Goal: Check status: Check status

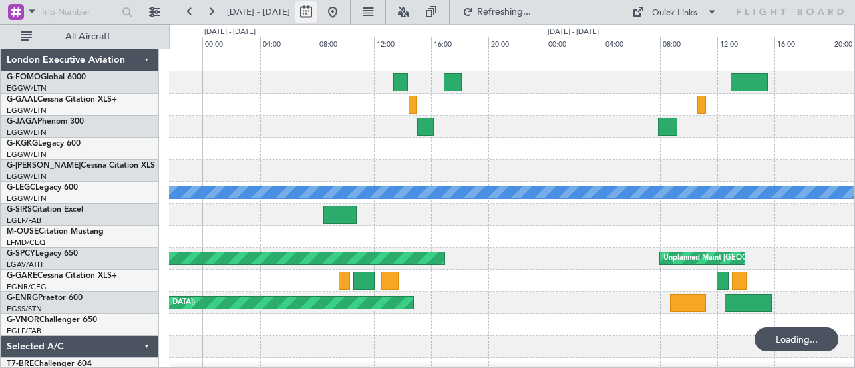
click at [317, 14] on button at bounding box center [305, 11] width 21 height 21
select select "10"
select select "2025"
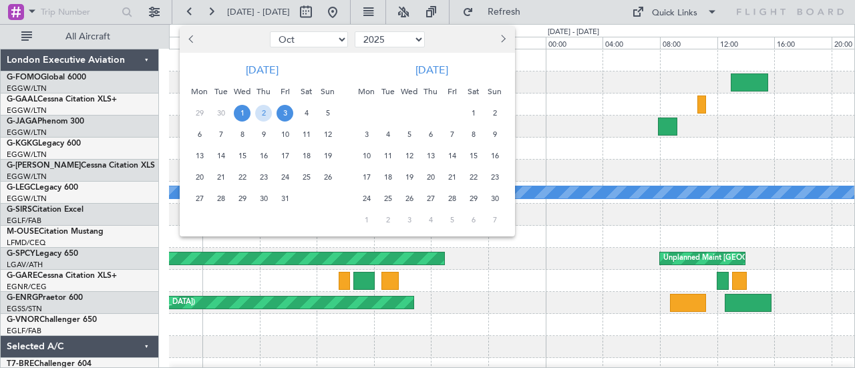
click at [192, 36] on span "Previous month" at bounding box center [192, 39] width 8 height 8
select select "9"
click at [202, 176] on span "22" at bounding box center [199, 177] width 17 height 17
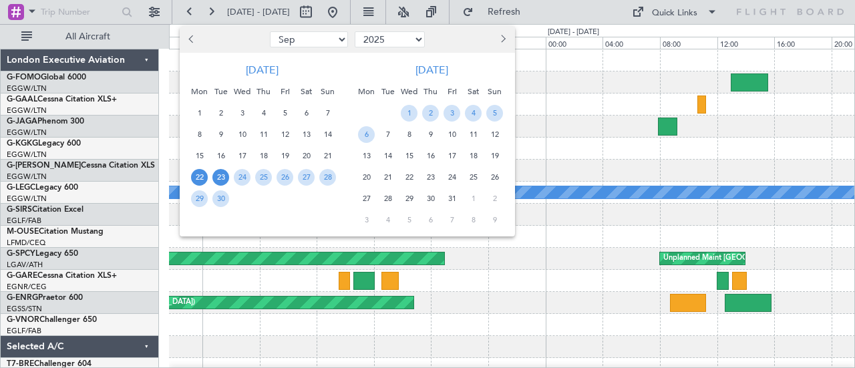
click at [222, 174] on span "23" at bounding box center [220, 177] width 17 height 17
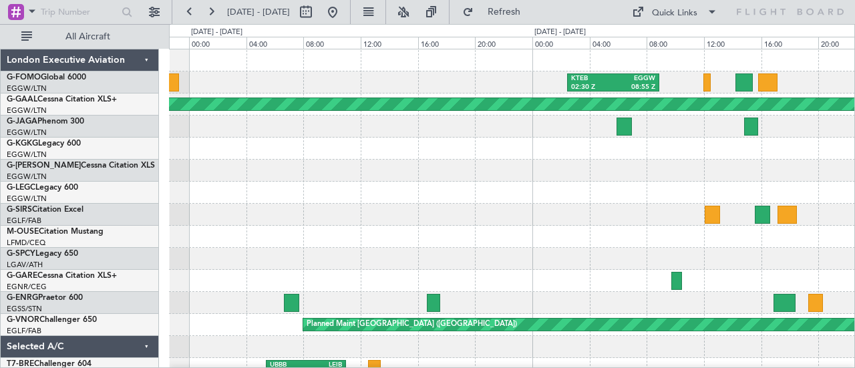
click at [618, 367] on html "[DATE] - [DATE] Refresh Quick Links All Aircraft KTEB 02:30 Z EGGW 08:55 Z Plan…" at bounding box center [427, 184] width 855 height 368
click at [317, 10] on button at bounding box center [305, 11] width 21 height 21
select select "9"
select select "2025"
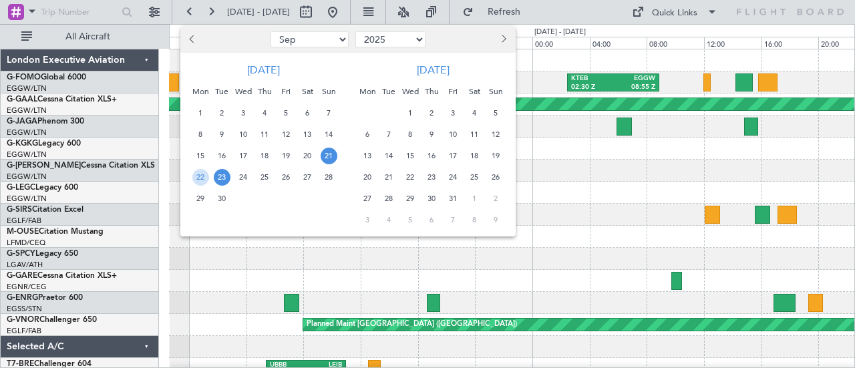
click at [200, 198] on span "29" at bounding box center [200, 198] width 17 height 17
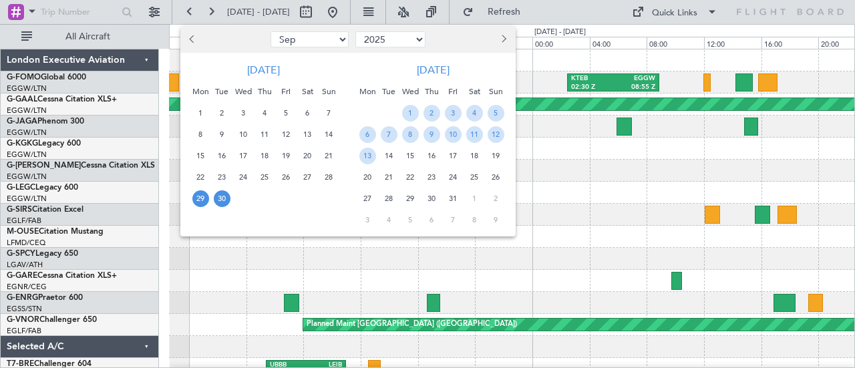
click at [227, 198] on span "30" at bounding box center [222, 198] width 17 height 17
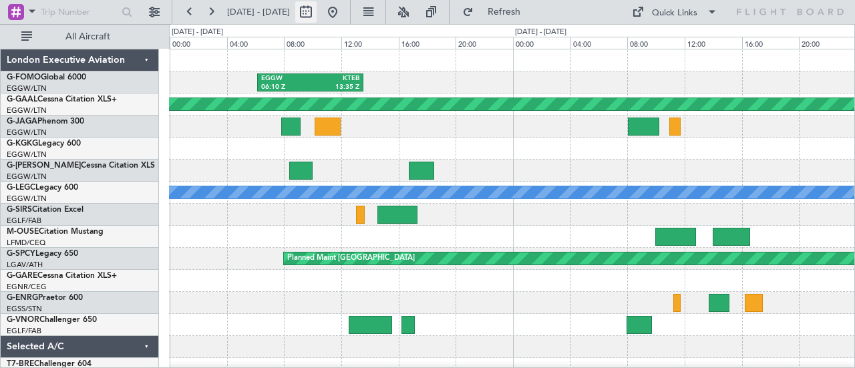
click at [317, 14] on button at bounding box center [305, 11] width 21 height 21
select select "9"
select select "2025"
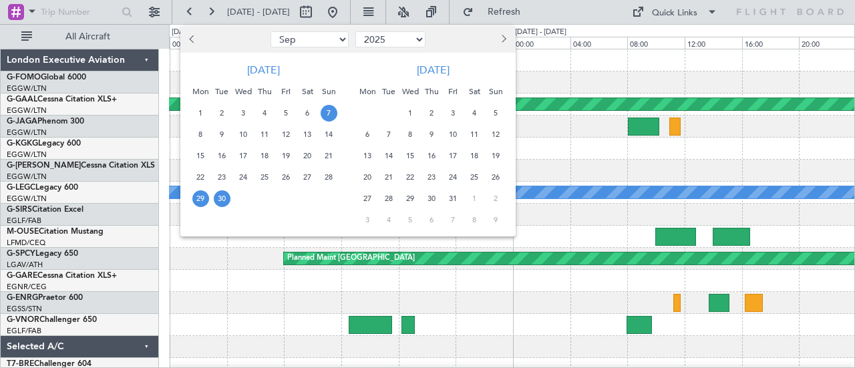
click at [327, 113] on span "7" at bounding box center [329, 113] width 17 height 17
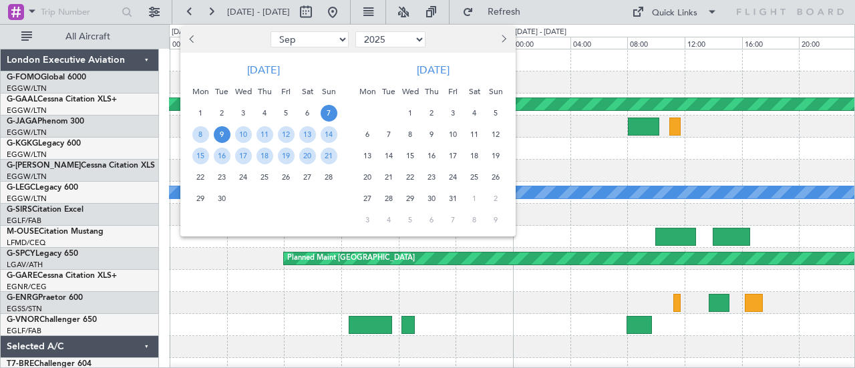
click at [222, 130] on span "9" at bounding box center [222, 134] width 17 height 17
